Goal: Obtain resource: Download file/media

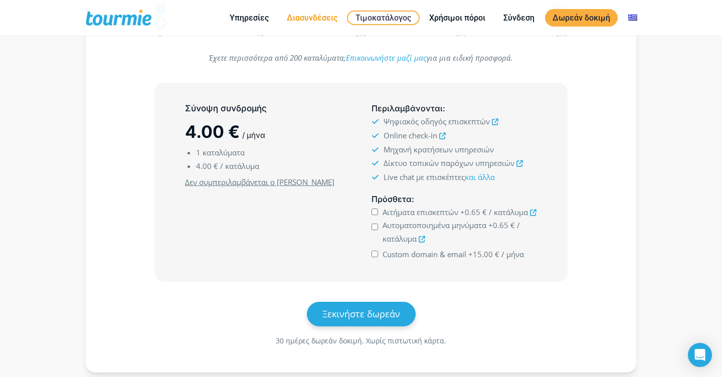
click at [307, 16] on link "Διασυνδέσεις" at bounding box center [312, 18] width 66 height 13
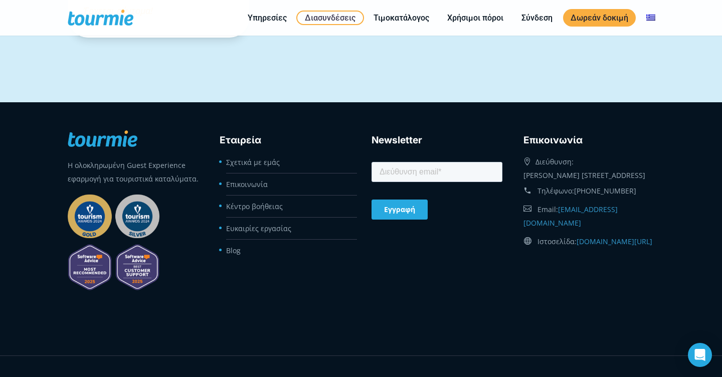
scroll to position [1174, 0]
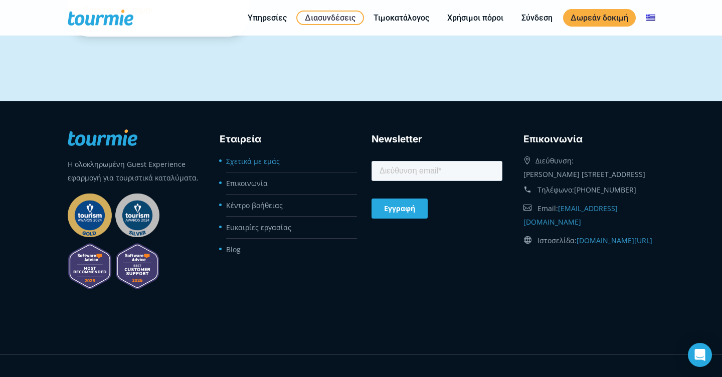
click at [266, 163] on link "Σχετικά με εμάς" at bounding box center [253, 161] width 54 height 10
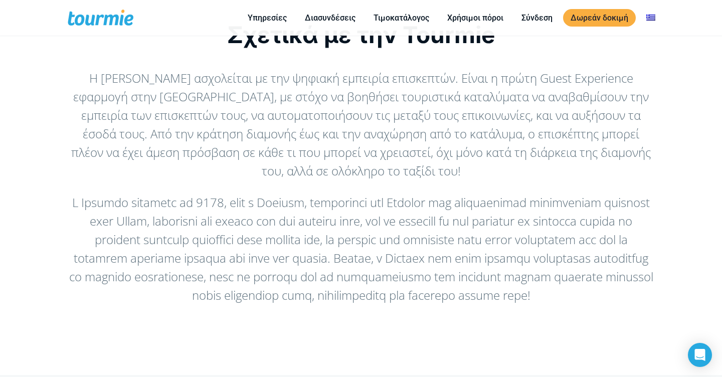
scroll to position [53, 0]
click at [398, 18] on link "Τιμοκατάλογος" at bounding box center [401, 18] width 71 height 13
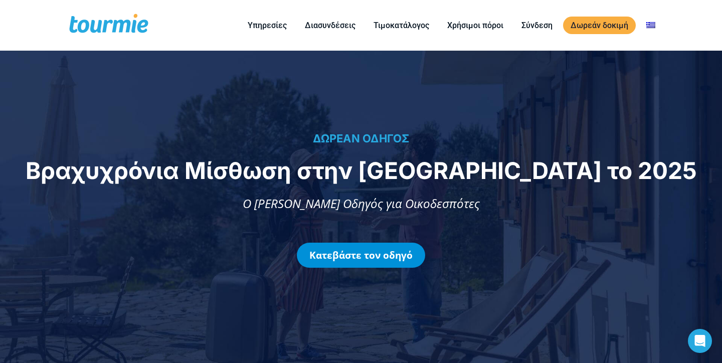
click at [382, 257] on link "Κατεβάστε τον οδηγό" at bounding box center [361, 255] width 128 height 25
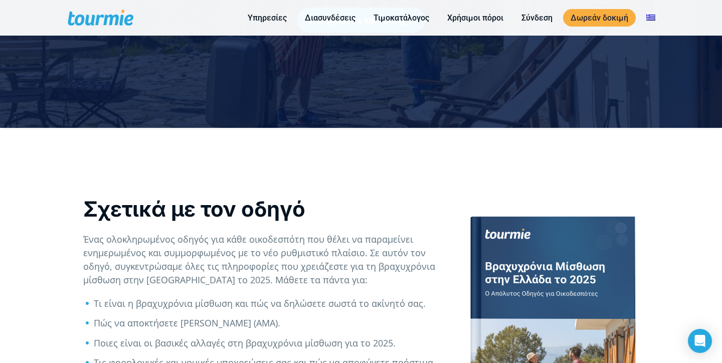
scroll to position [285, 0]
